Goal: Transaction & Acquisition: Purchase product/service

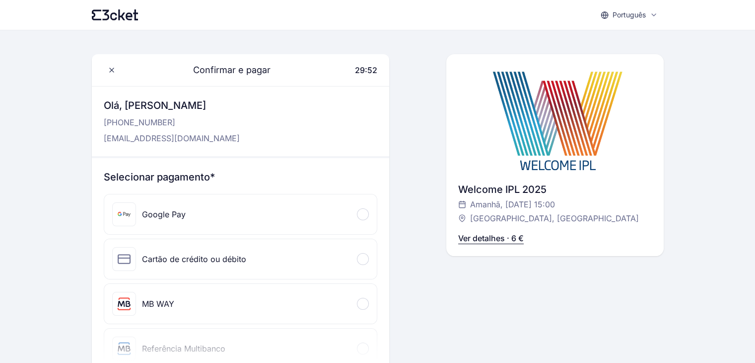
click at [339, 272] on div "Cartão de crédito ou débito" at bounding box center [240, 259] width 273 height 40
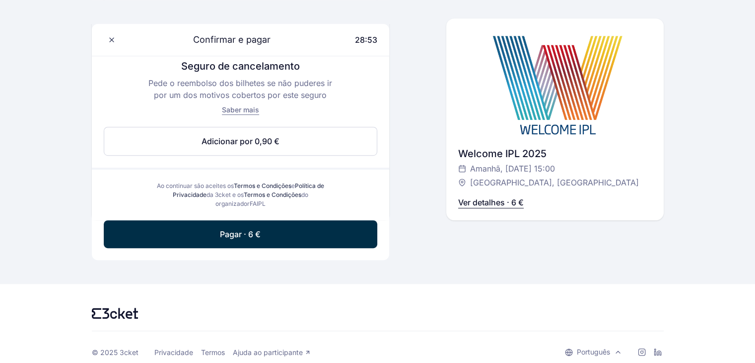
scroll to position [560, 0]
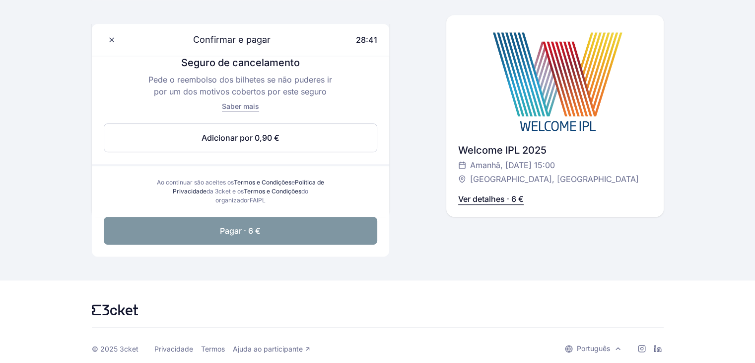
click at [325, 232] on button "Pagar · 6 €" at bounding box center [241, 231] width 274 height 28
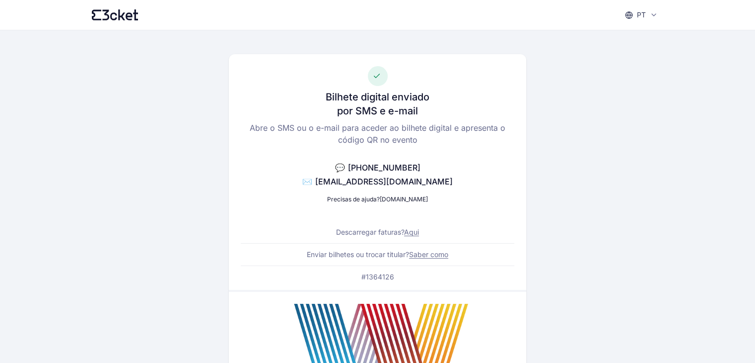
scroll to position [317, 0]
